Goal: Information Seeking & Learning: Learn about a topic

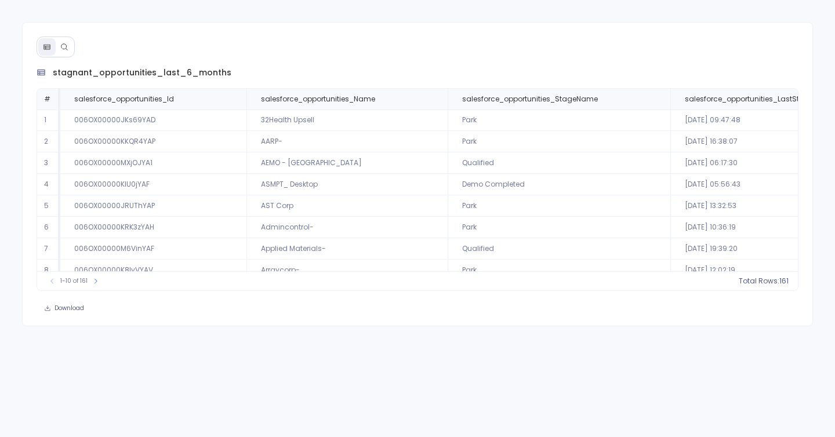
click at [75, 51] on div "stagnant_opportunities_last_6_months # salesforce_opportunities_Id salesforce_o…" at bounding box center [417, 174] width 791 height 304
click at [64, 51] on button at bounding box center [64, 46] width 17 height 17
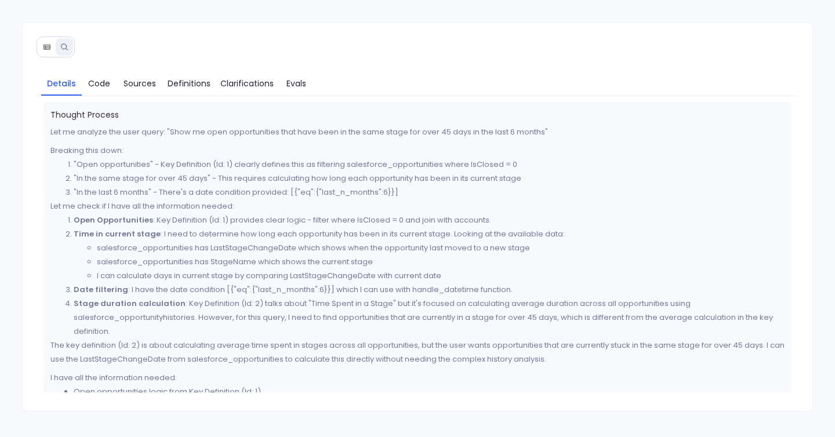
click at [46, 45] on icon at bounding box center [47, 47] width 8 height 8
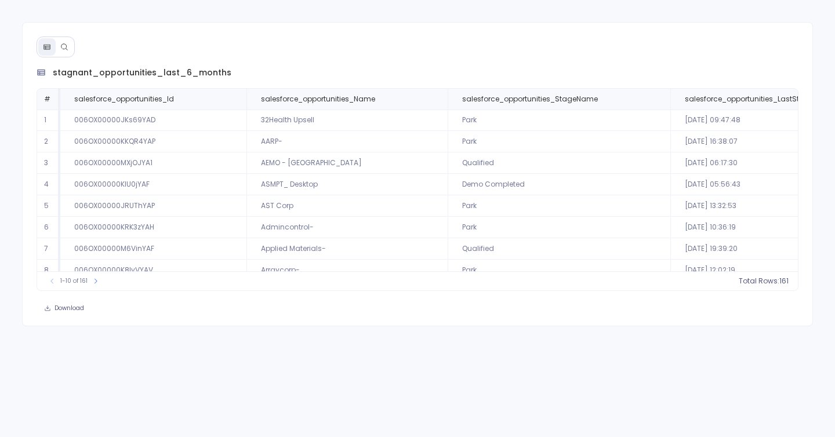
click at [60, 45] on icon at bounding box center [64, 47] width 8 height 8
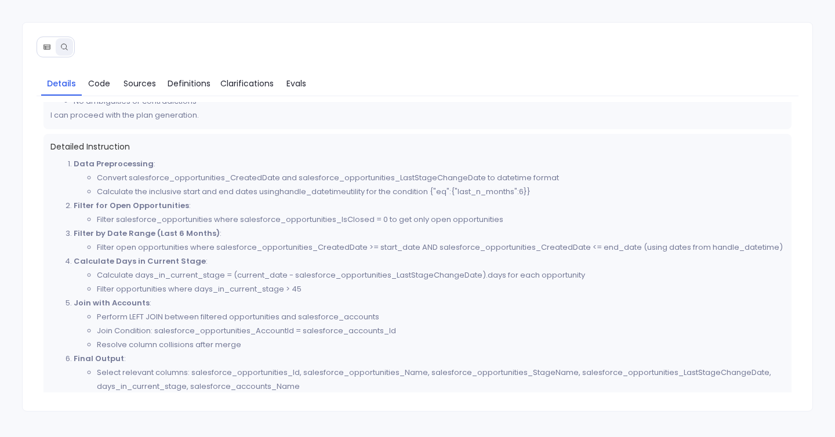
scroll to position [315, 0]
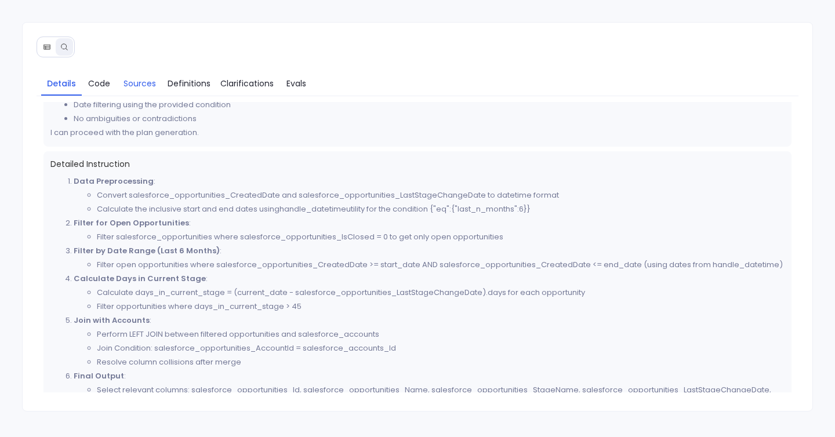
click at [143, 82] on span "Sources" at bounding box center [140, 83] width 32 height 13
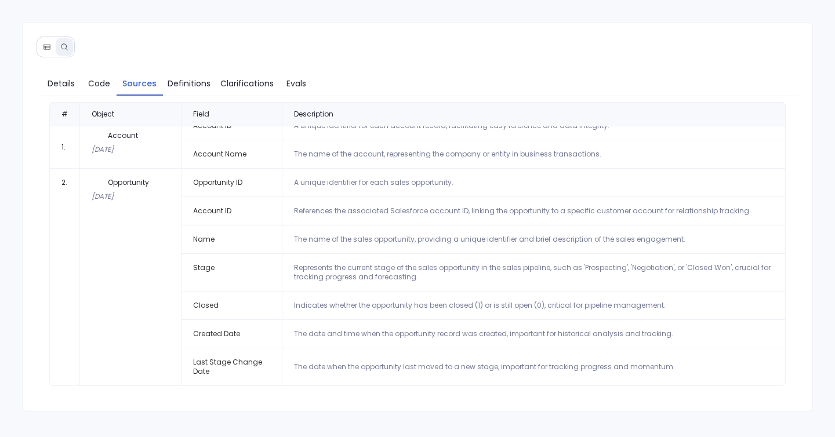
scroll to position [0, 0]
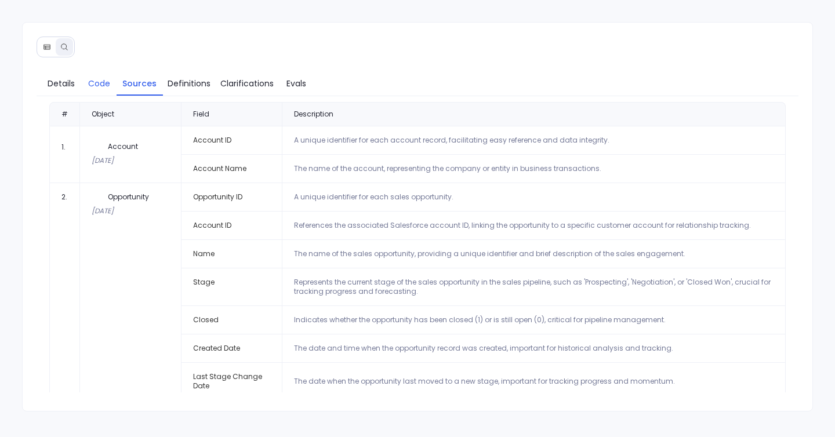
click at [103, 83] on span "Code" at bounding box center [99, 83] width 22 height 13
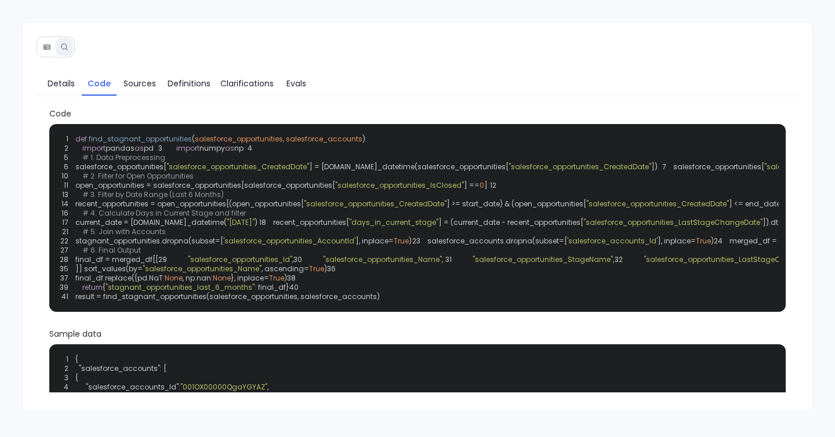
click at [43, 38] on button at bounding box center [46, 46] width 17 height 17
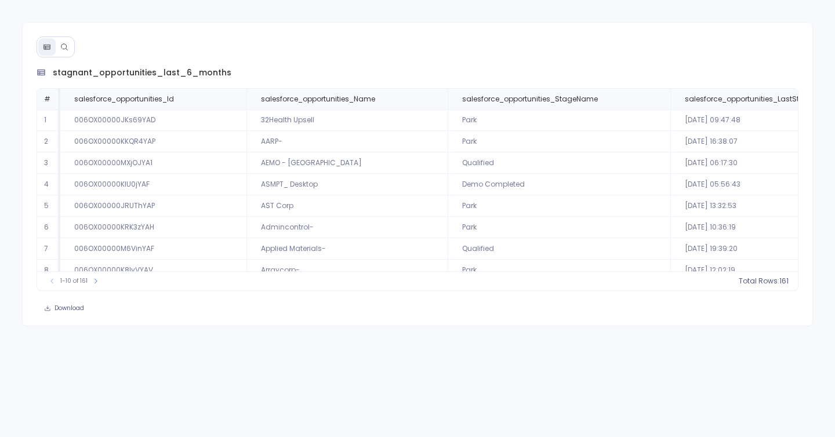
click at [67, 42] on button at bounding box center [64, 46] width 17 height 17
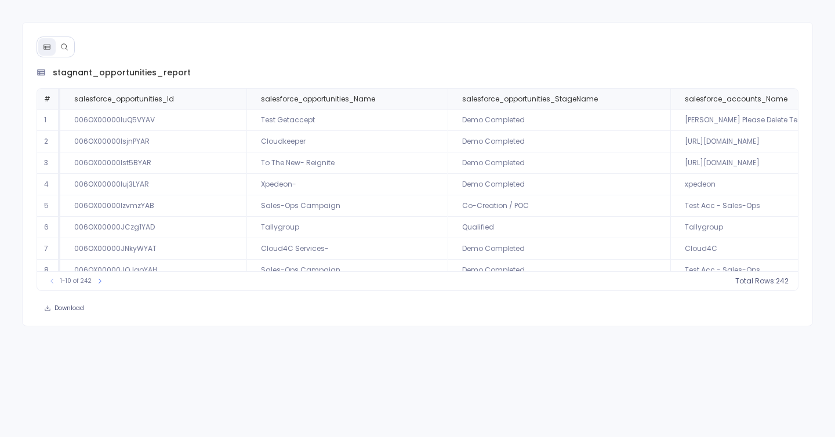
click at [64, 45] on icon at bounding box center [64, 47] width 8 height 8
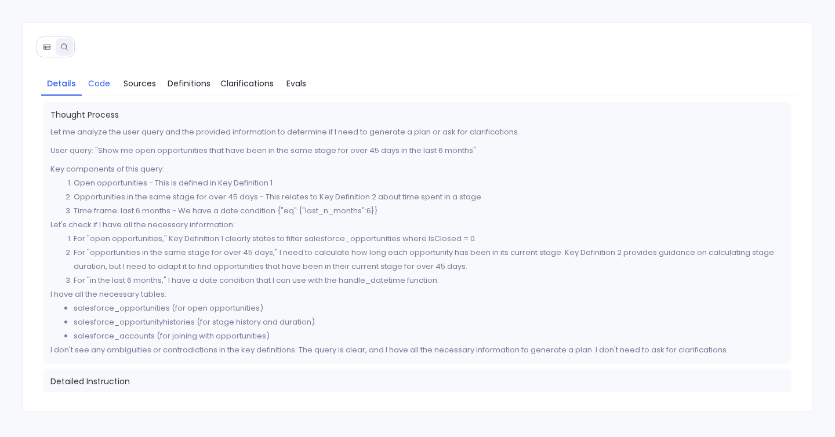
click at [100, 76] on link "Code" at bounding box center [99, 83] width 35 height 24
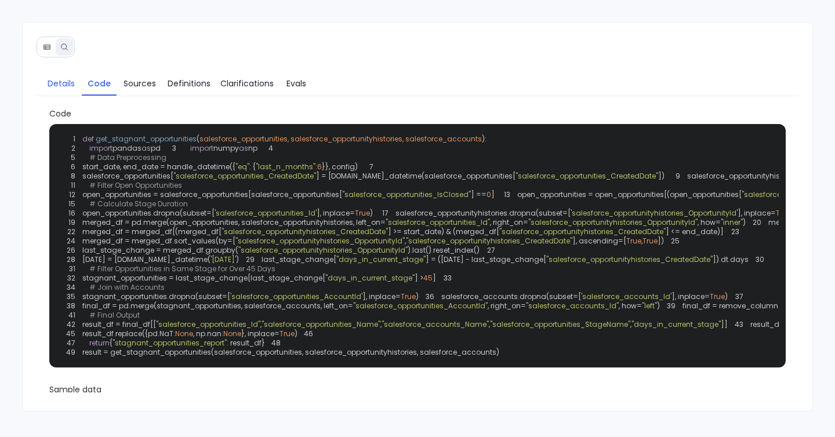
click at [66, 84] on span "Details" at bounding box center [61, 83] width 27 height 13
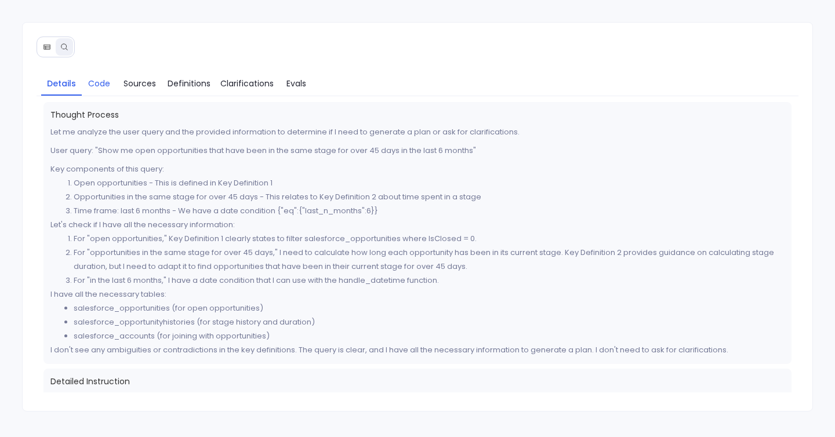
click at [100, 88] on span "Code" at bounding box center [99, 83] width 22 height 13
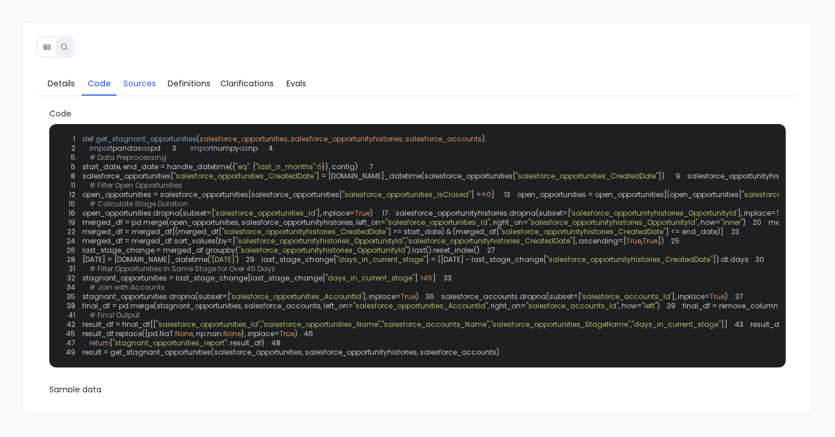
click at [135, 72] on link "Sources" at bounding box center [140, 83] width 46 height 24
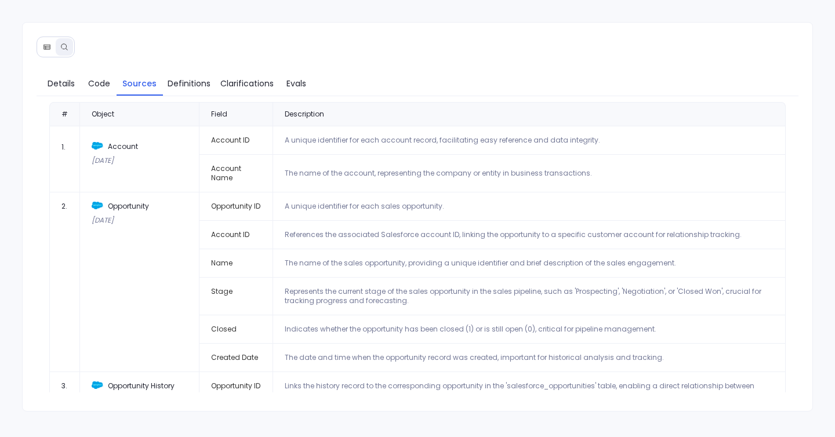
click at [49, 48] on icon at bounding box center [47, 47] width 8 height 8
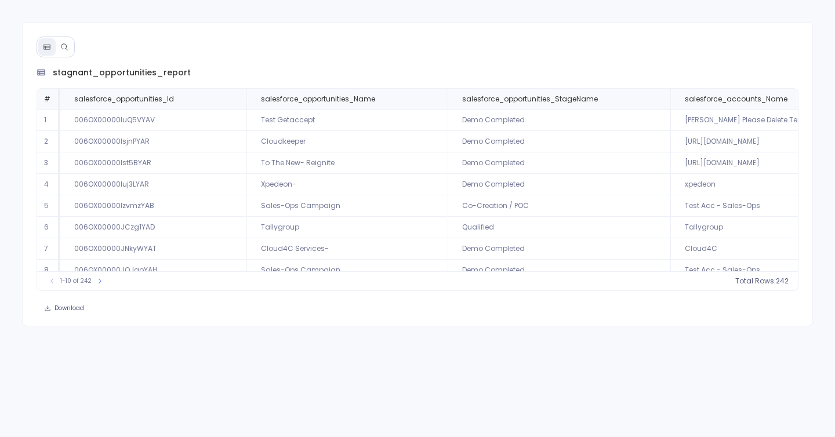
click at [66, 49] on icon at bounding box center [64, 47] width 8 height 8
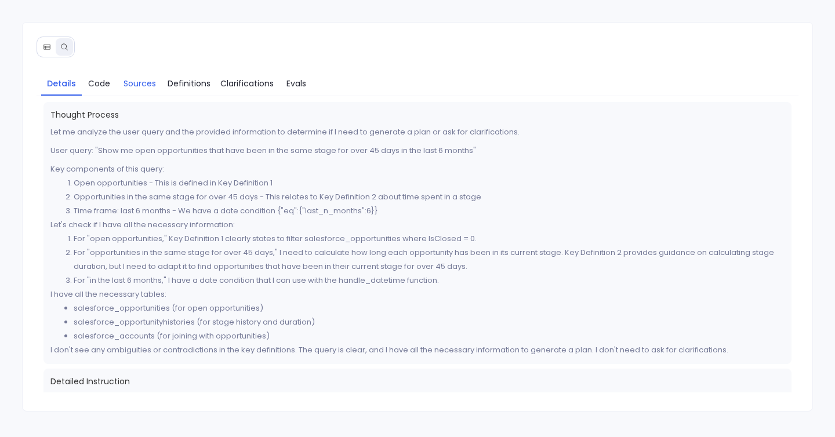
click at [133, 88] on span "Sources" at bounding box center [140, 83] width 32 height 13
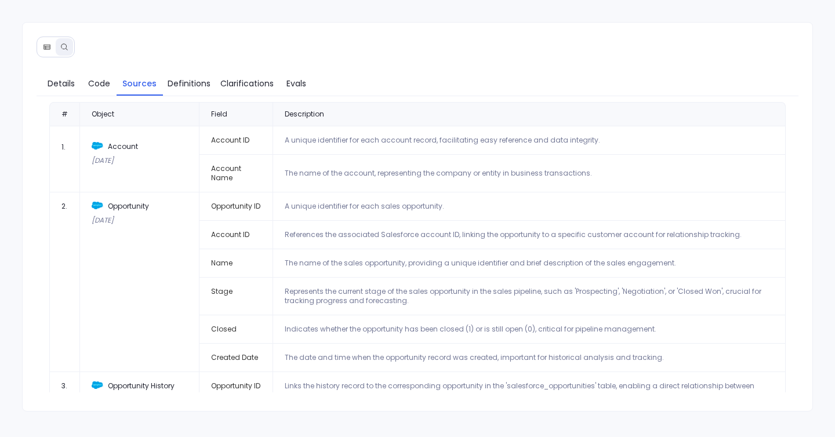
click at [524, 21] on div "Details Code Sources Definitions Clarifications Evals # Object Field Descriptio…" at bounding box center [417, 218] width 835 height 437
click at [51, 43] on button at bounding box center [46, 46] width 17 height 17
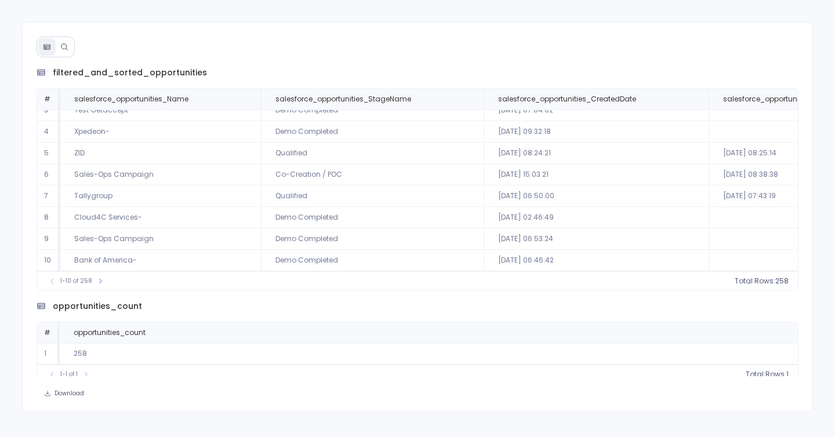
scroll to position [8, 0]
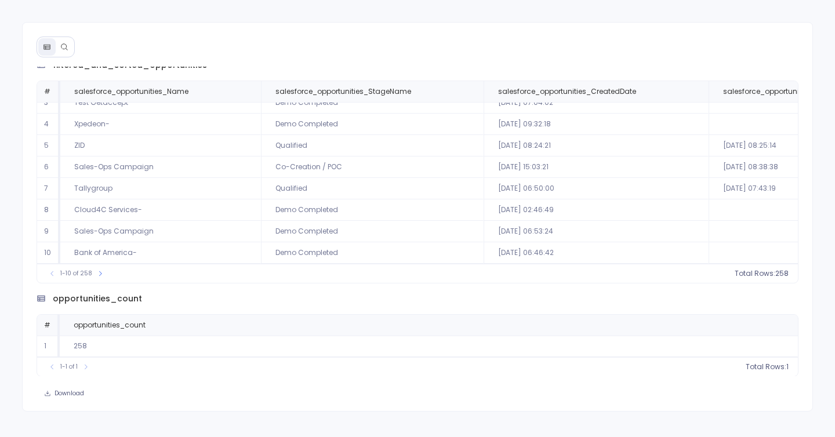
click at [59, 46] on button at bounding box center [64, 46] width 17 height 17
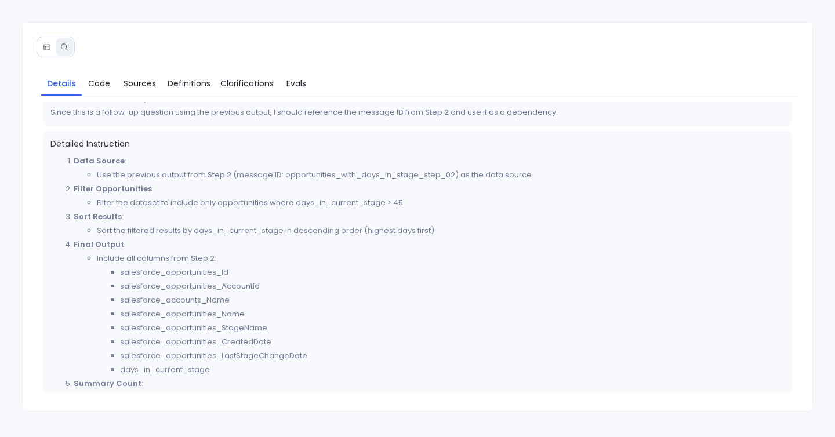
scroll to position [154, 0]
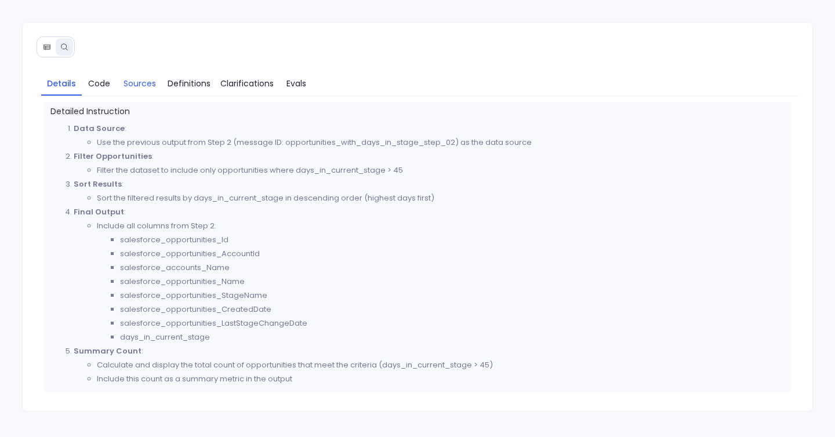
click at [150, 86] on span "Sources" at bounding box center [140, 83] width 32 height 13
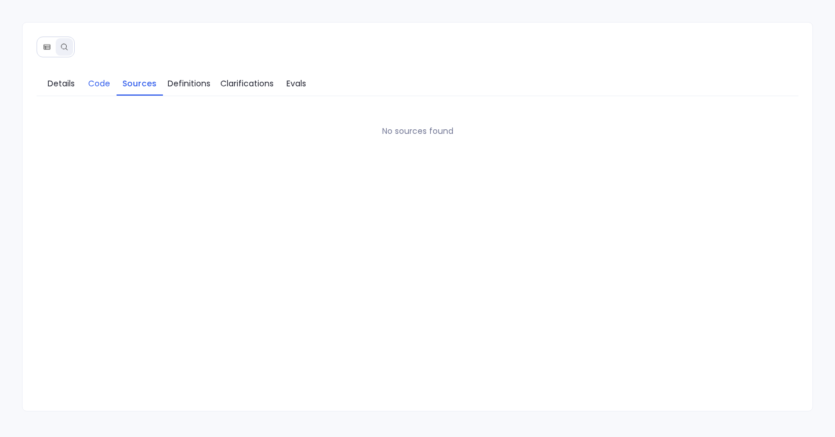
click at [90, 83] on span "Code" at bounding box center [99, 83] width 22 height 13
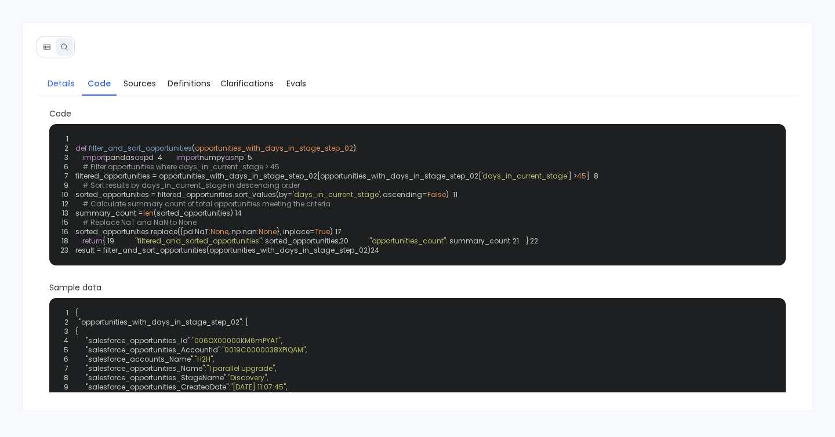
click at [70, 82] on span "Details" at bounding box center [61, 83] width 27 height 13
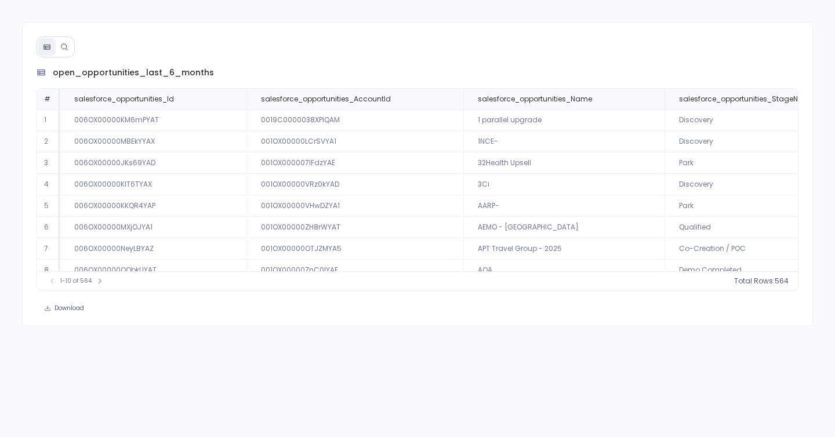
click at [61, 52] on button at bounding box center [64, 46] width 17 height 17
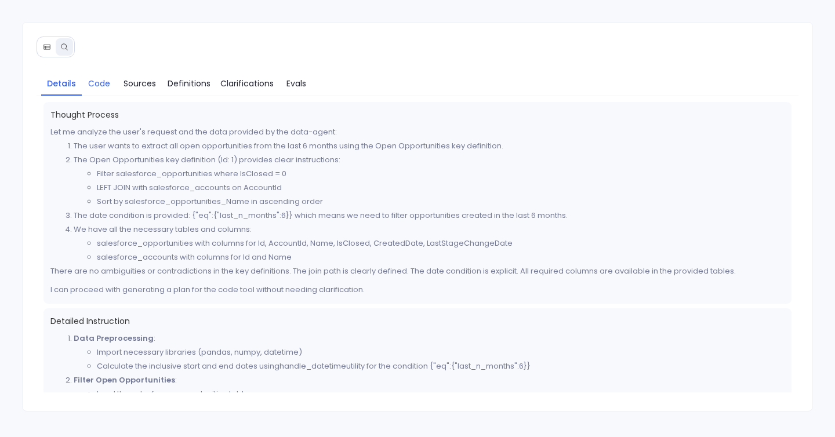
click at [111, 82] on link "Code" at bounding box center [99, 83] width 35 height 24
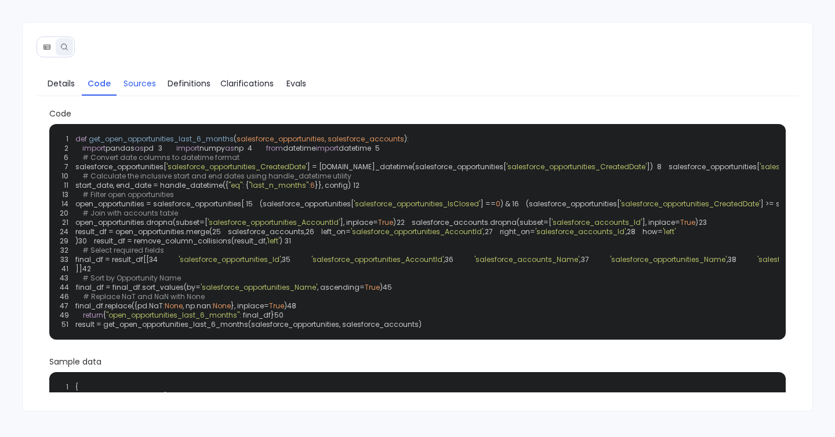
click at [132, 85] on span "Sources" at bounding box center [140, 83] width 32 height 13
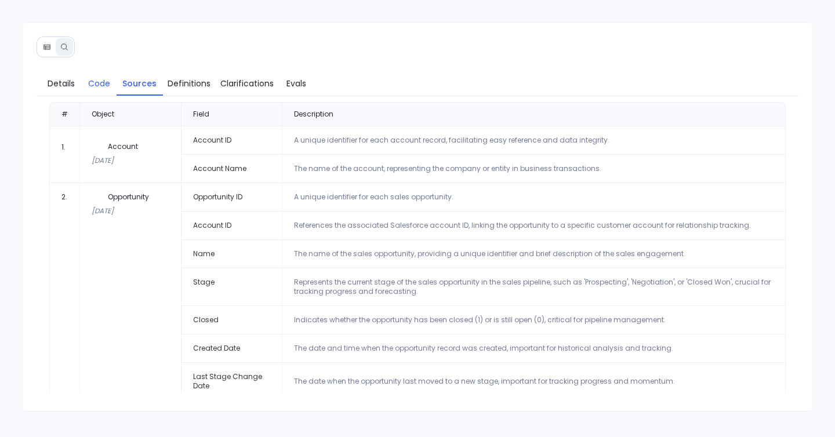
click at [104, 80] on span "Code" at bounding box center [99, 83] width 22 height 13
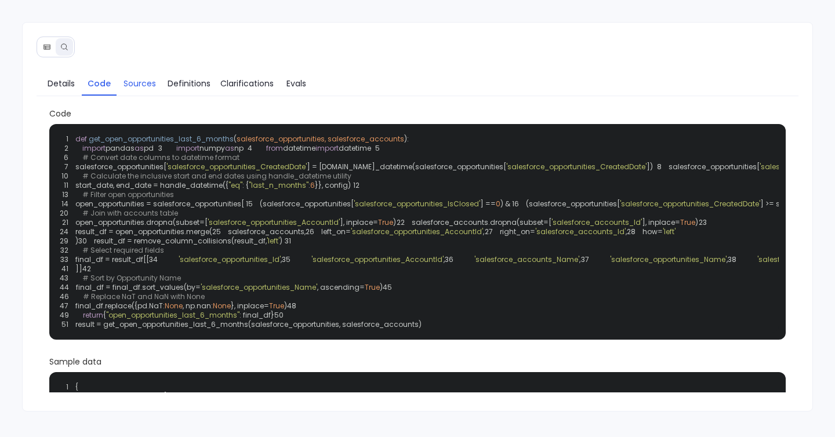
click at [121, 82] on link "Sources" at bounding box center [140, 83] width 46 height 24
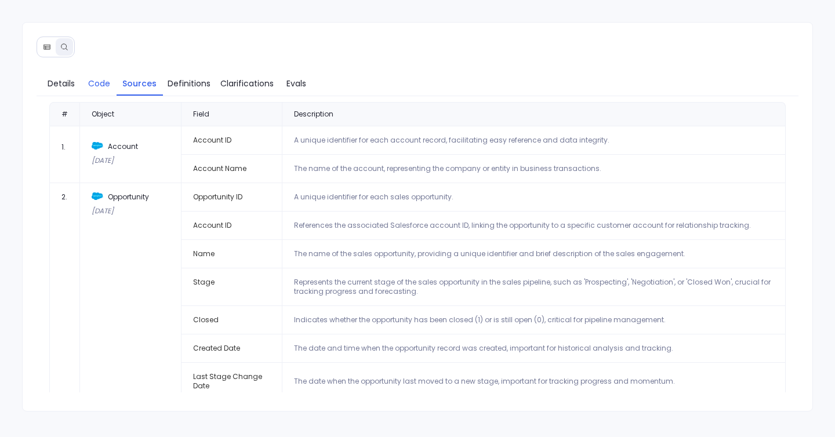
click at [99, 93] on link "Code" at bounding box center [99, 83] width 35 height 24
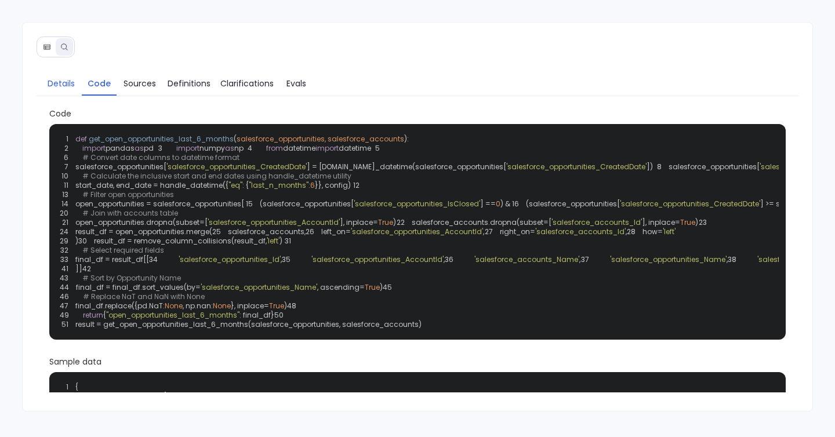
click at [74, 85] on span "Details" at bounding box center [61, 83] width 27 height 13
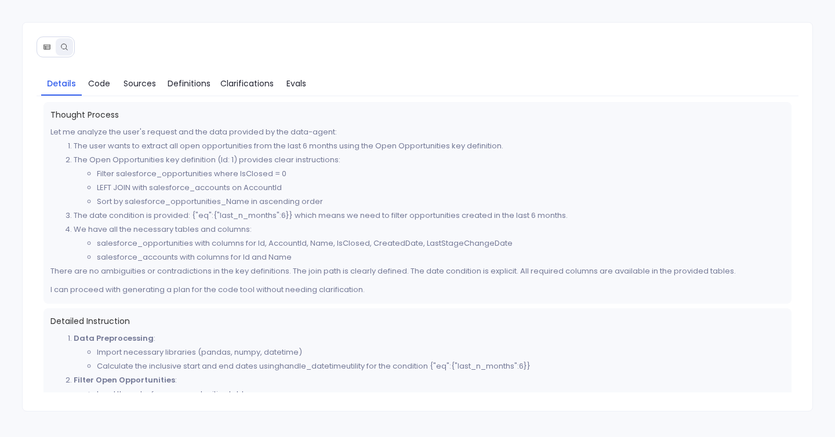
click at [50, 49] on icon at bounding box center [47, 47] width 8 height 8
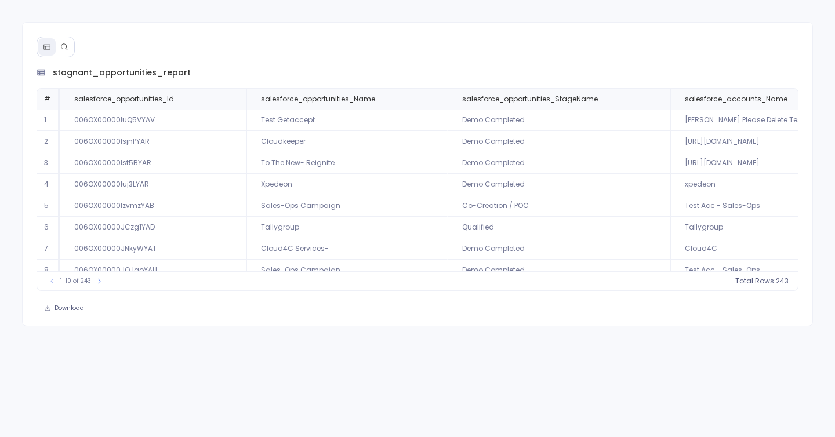
click at [67, 50] on icon at bounding box center [64, 47] width 8 height 8
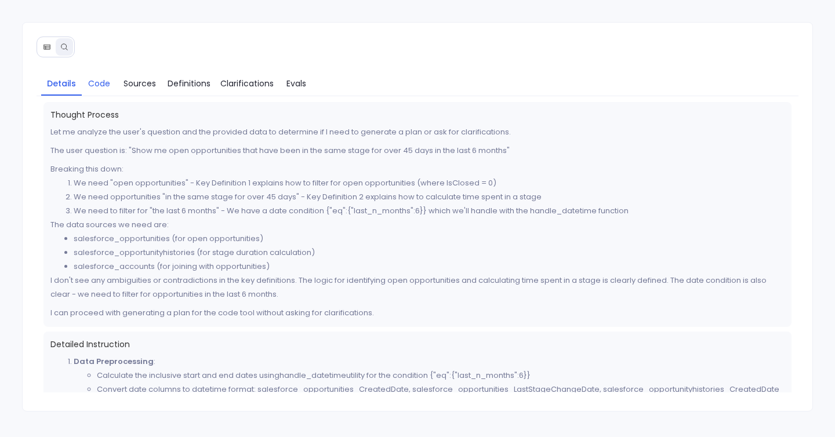
click at [108, 80] on span "Code" at bounding box center [99, 83] width 22 height 13
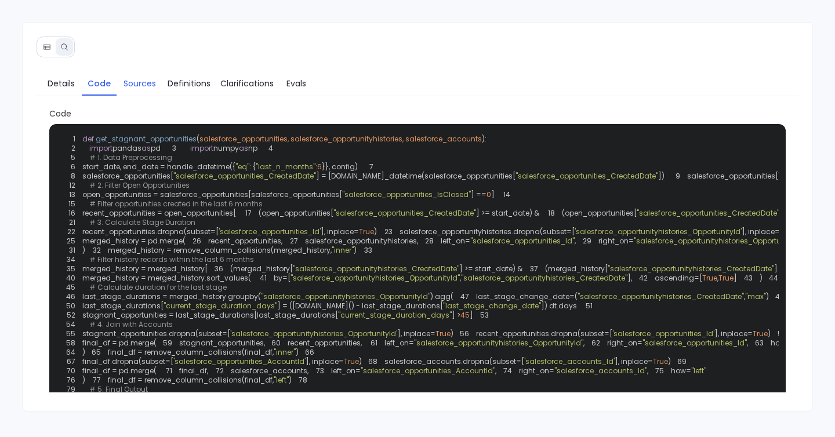
click at [140, 93] on link "Sources" at bounding box center [140, 83] width 46 height 24
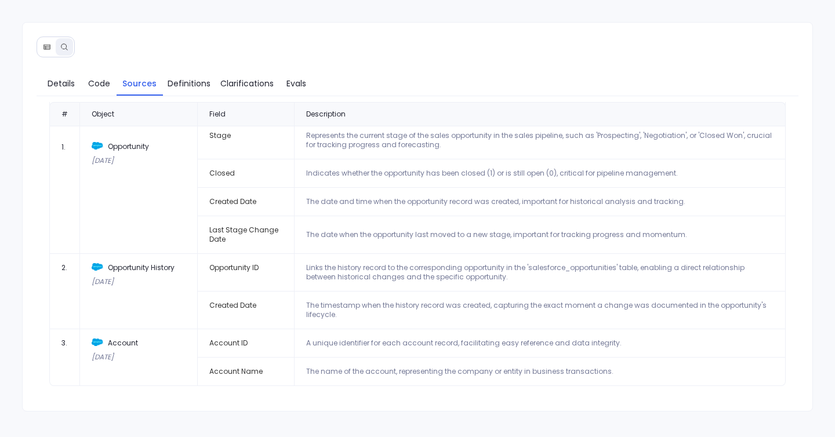
scroll to position [58, 0]
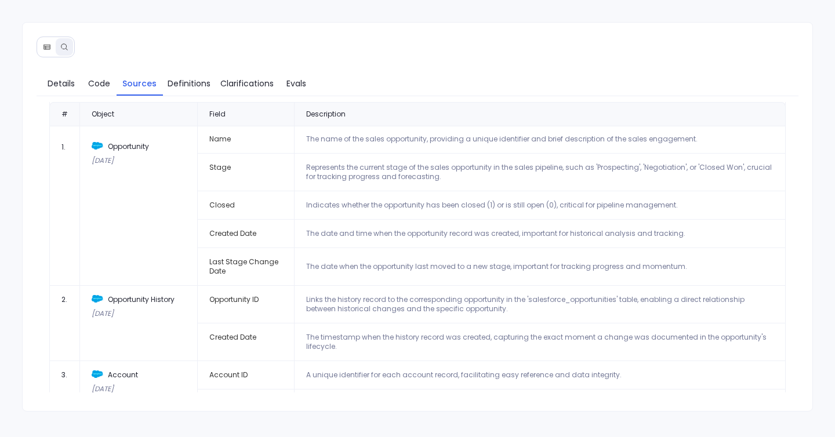
click at [44, 42] on button at bounding box center [46, 46] width 17 height 17
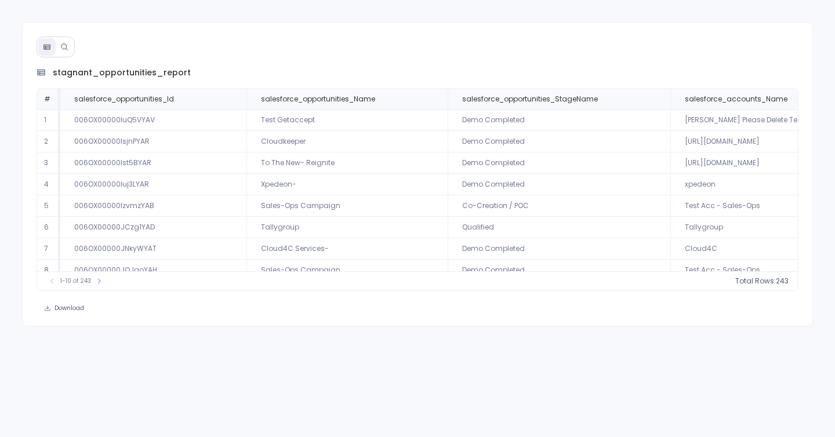
click at [67, 51] on button at bounding box center [64, 46] width 17 height 17
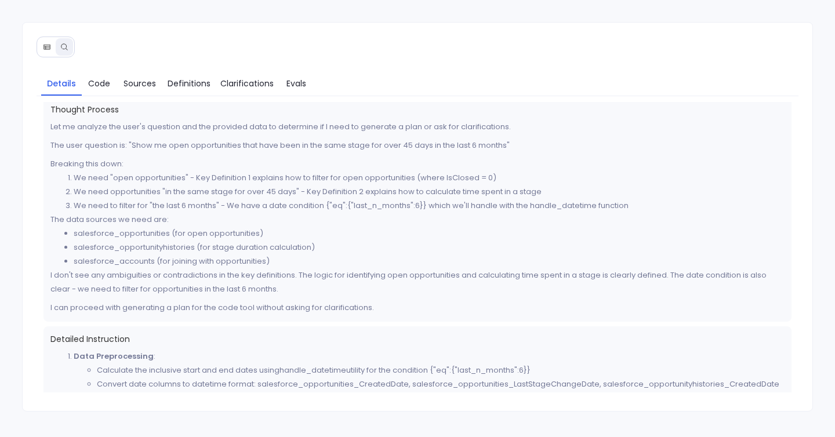
scroll to position [0, 0]
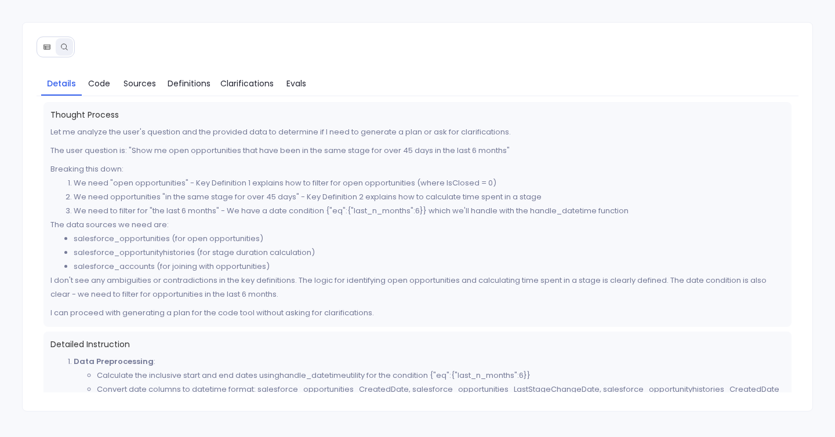
click at [46, 47] on icon at bounding box center [47, 47] width 8 height 8
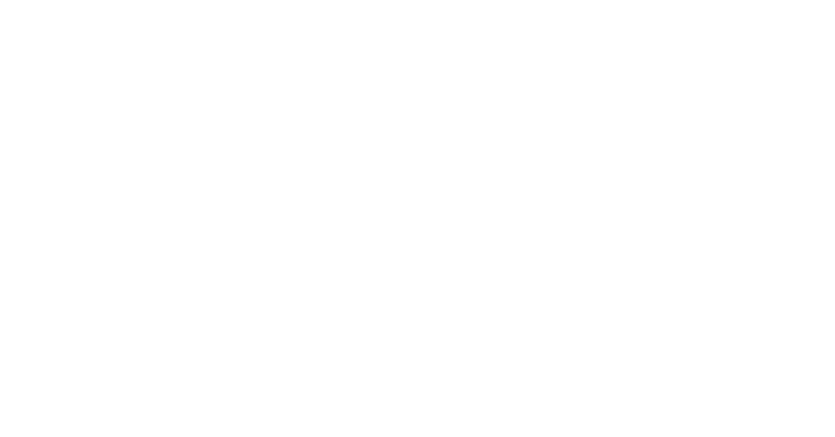
click at [64, 0] on html at bounding box center [417, 0] width 835 height 0
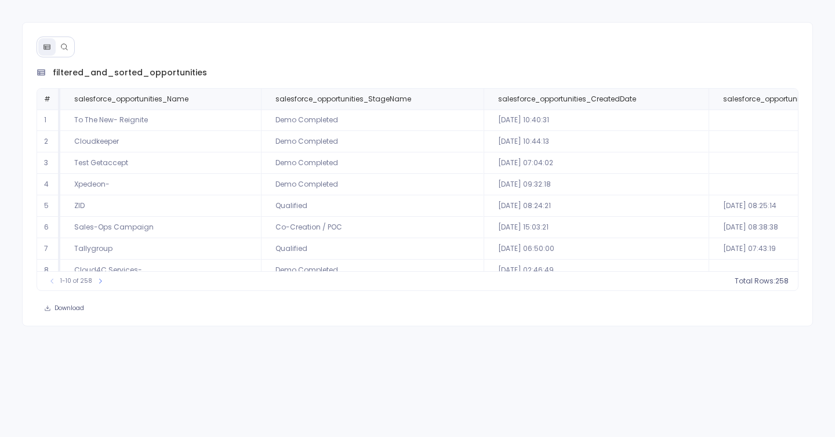
click at [61, 49] on icon at bounding box center [64, 47] width 8 height 8
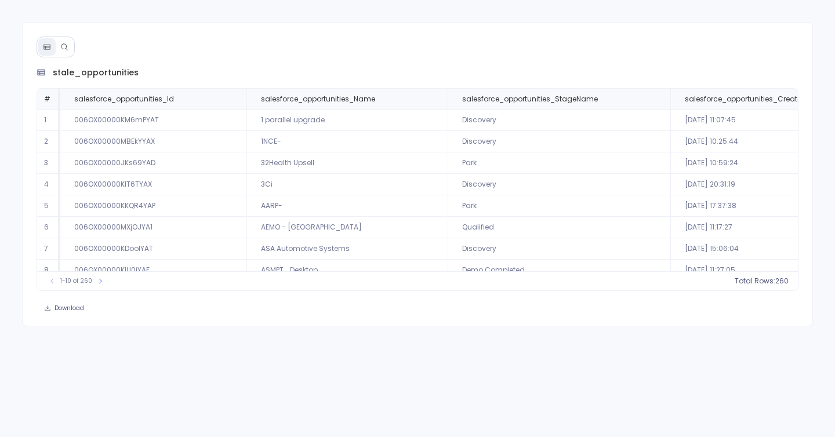
click at [69, 45] on button at bounding box center [64, 46] width 17 height 17
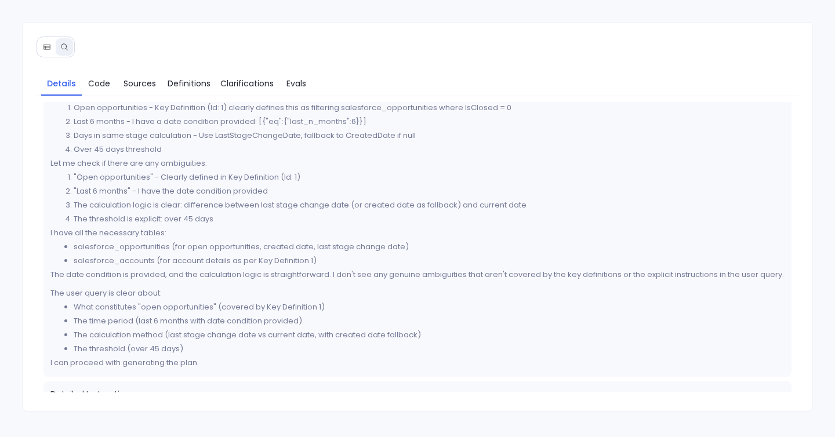
scroll to position [23, 0]
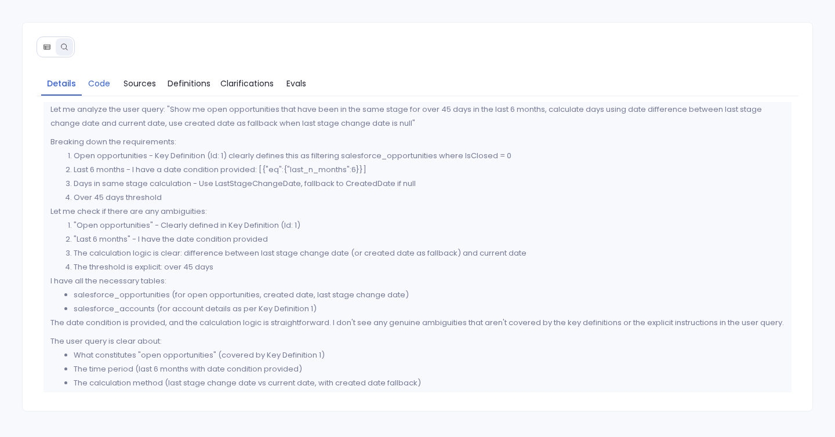
click at [107, 83] on span "Code" at bounding box center [99, 83] width 22 height 13
